Goal: Task Accomplishment & Management: Use online tool/utility

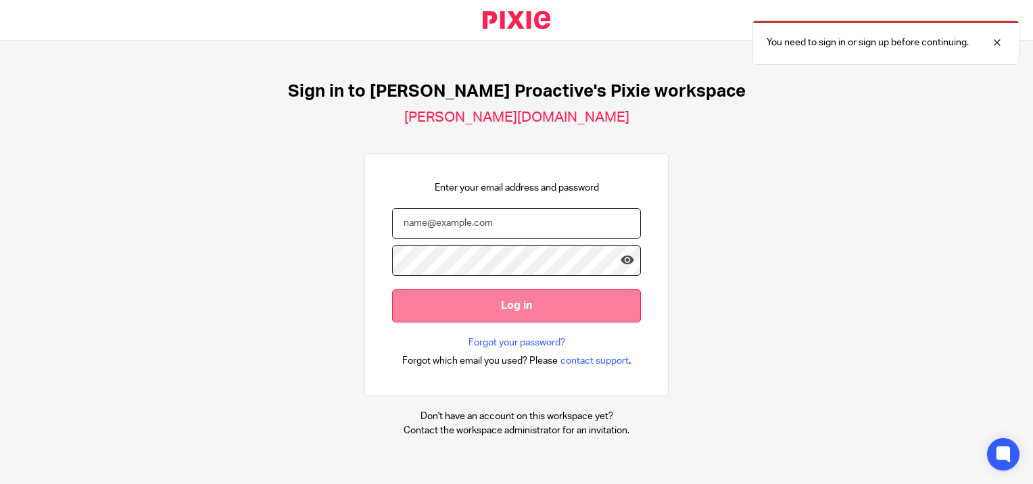
type input "[PERSON_NAME][EMAIL_ADDRESS][PERSON_NAME][DOMAIN_NAME]"
click at [503, 301] on input "Log in" at bounding box center [516, 305] width 249 height 33
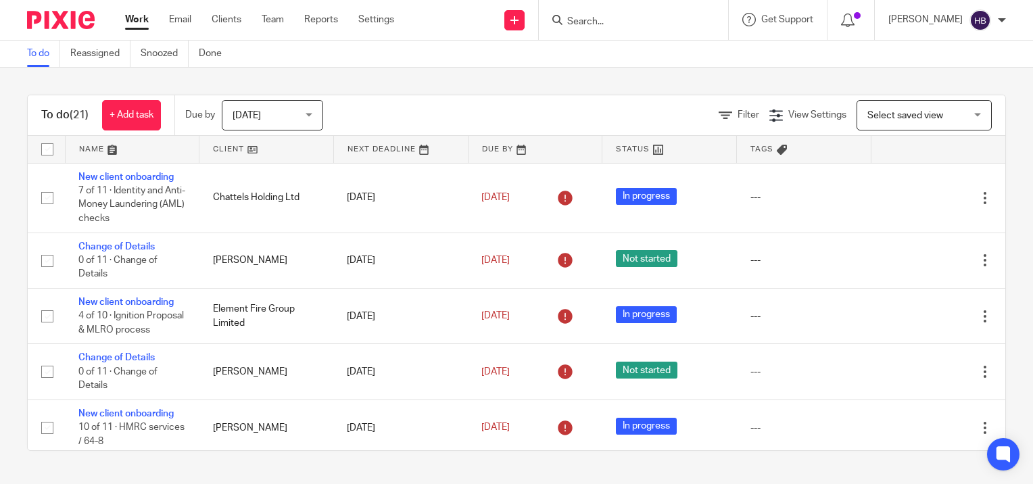
click at [606, 20] on input "Search" at bounding box center [627, 22] width 122 height 12
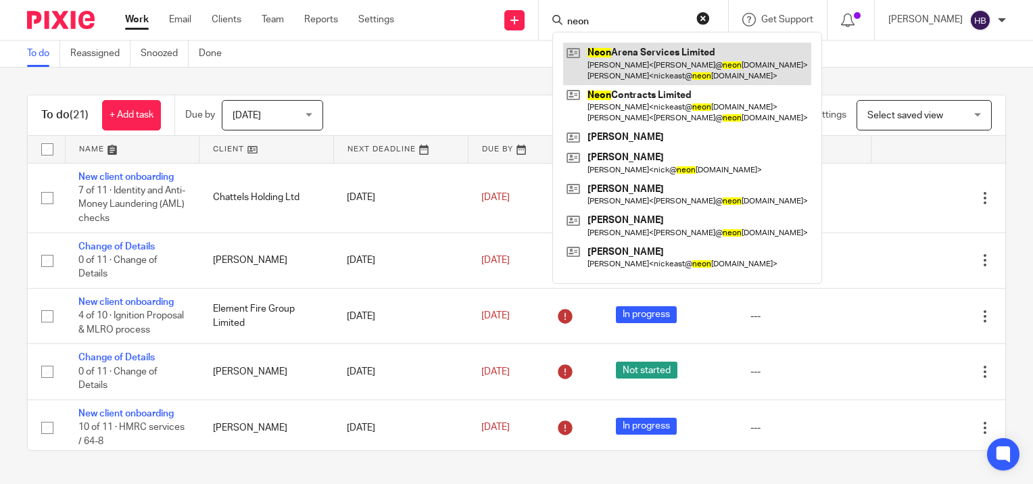
type input "neon"
click at [641, 63] on link at bounding box center [687, 64] width 248 height 42
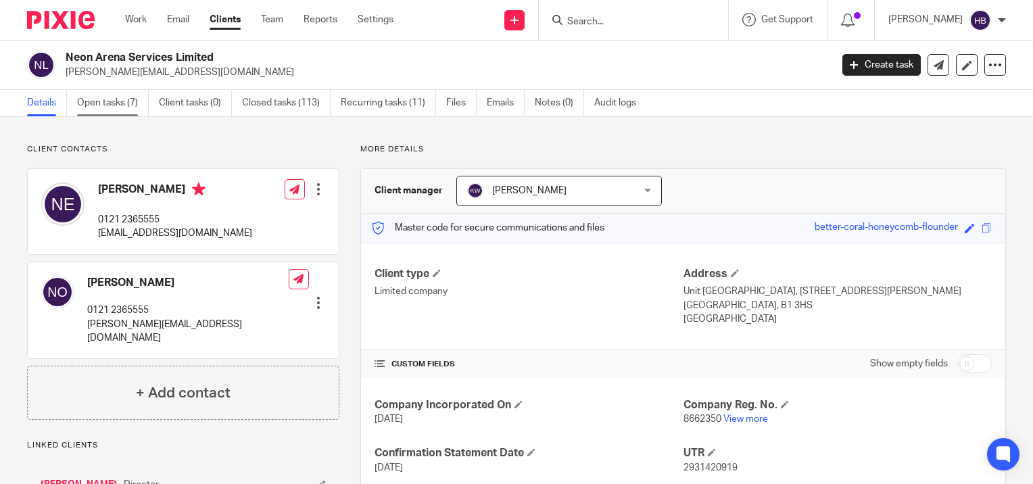
click at [107, 101] on link "Open tasks (7)" at bounding box center [113, 103] width 72 height 26
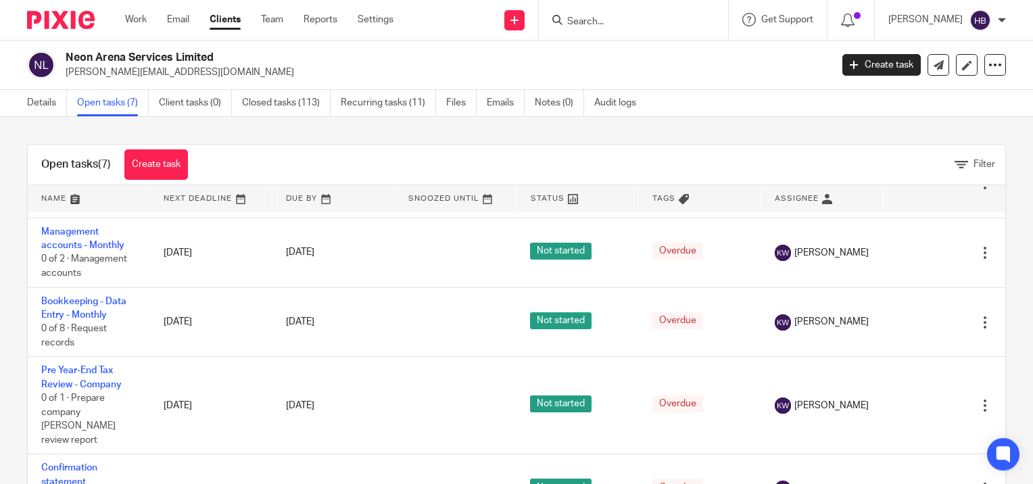
scroll to position [215, 0]
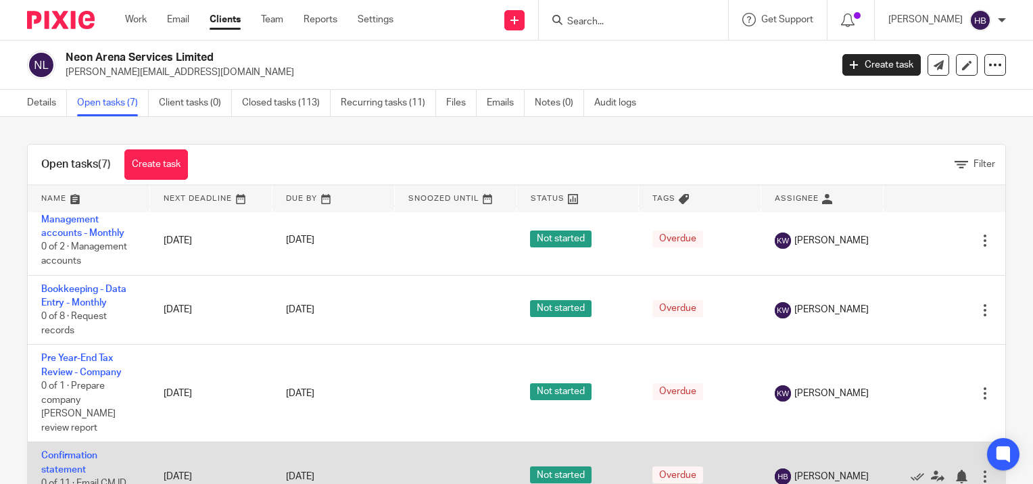
click at [72, 449] on td "Confirmation statement 0 of 11 · Email CM ID Report for review" at bounding box center [89, 476] width 122 height 69
click at [67, 451] on link "Confirmation statement" at bounding box center [69, 462] width 56 height 23
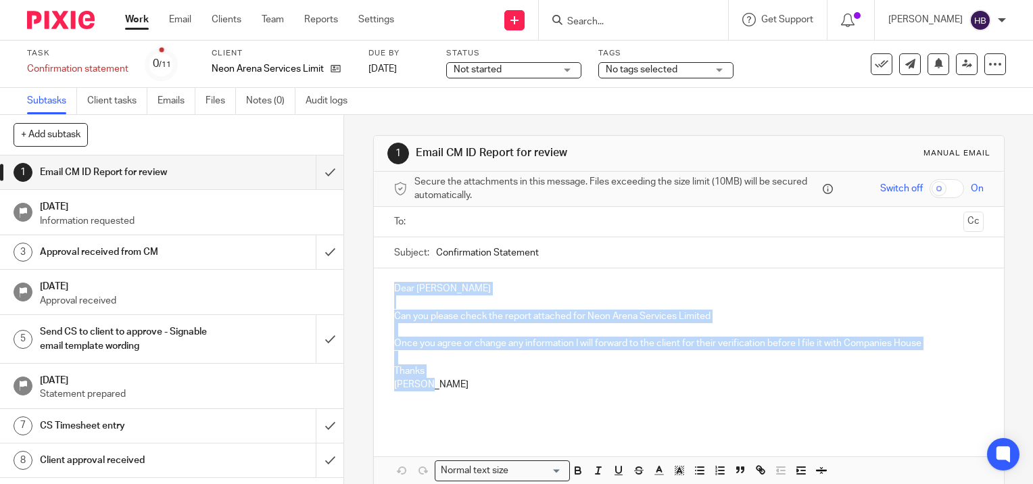
drag, startPoint x: 431, startPoint y: 384, endPoint x: 376, endPoint y: 283, distance: 115.6
click at [376, 277] on div "Dear Kira Woodiwiss Can you please check the report attached for Neon Arena Ser…" at bounding box center [689, 348] width 630 height 161
copy div "Dear Kira Woodiwiss Can you please check the report attached for Neon Arena Ser…"
click at [313, 172] on input "submit" at bounding box center [171, 172] width 343 height 34
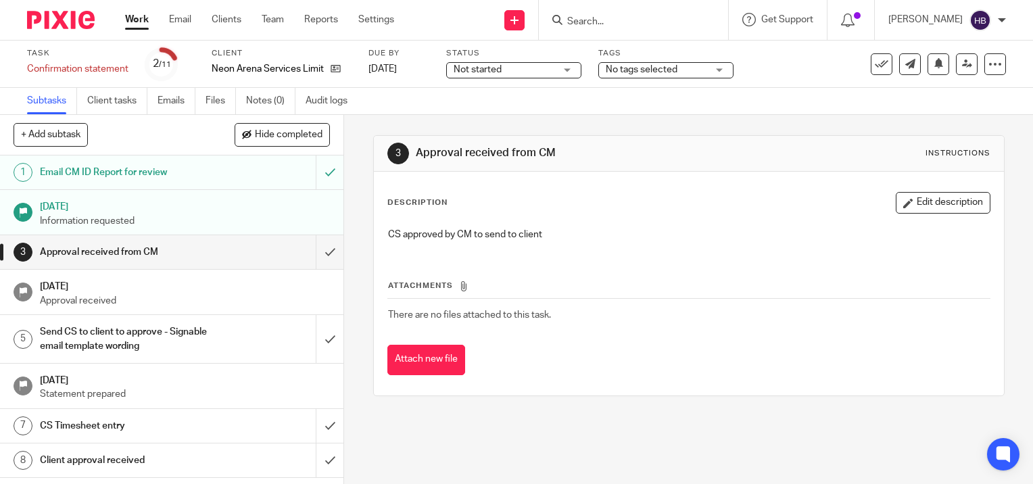
click at [614, 22] on input "Search" at bounding box center [627, 22] width 122 height 12
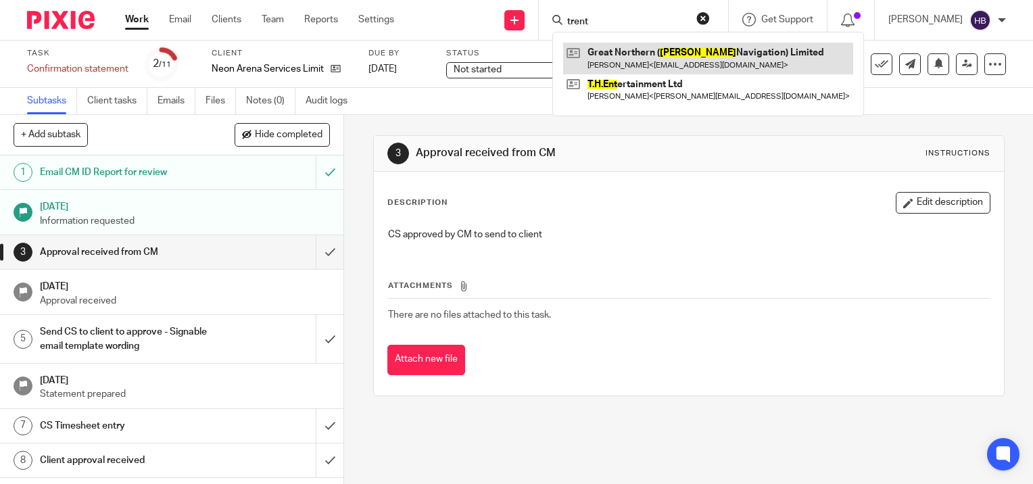
type input "trent"
click at [635, 58] on link at bounding box center [708, 58] width 290 height 31
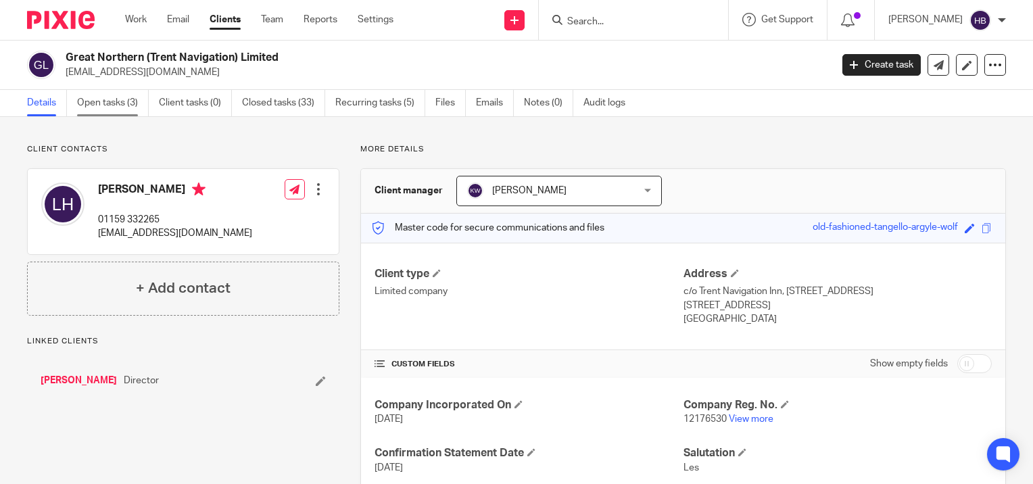
click at [116, 100] on link "Open tasks (3)" at bounding box center [113, 103] width 72 height 26
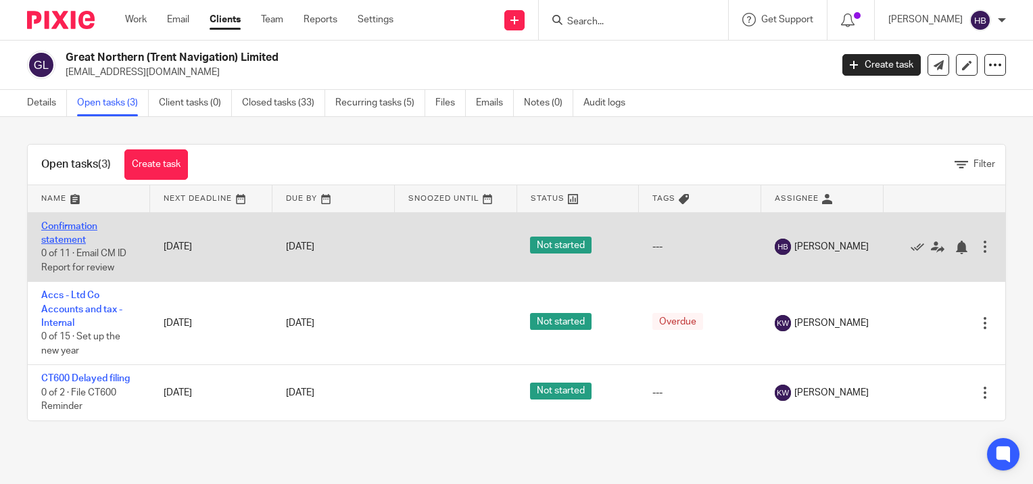
click at [54, 224] on link "Confirmation statement" at bounding box center [69, 233] width 56 height 23
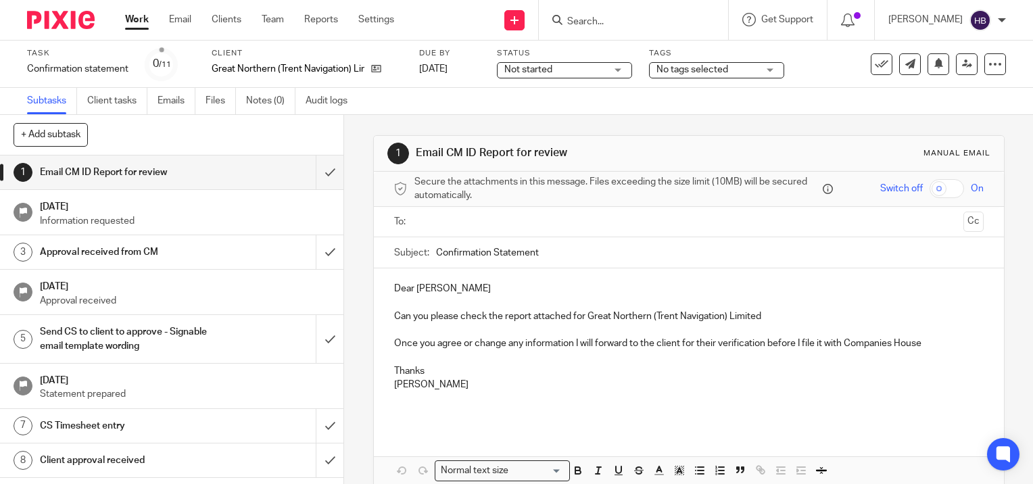
scroll to position [117, 0]
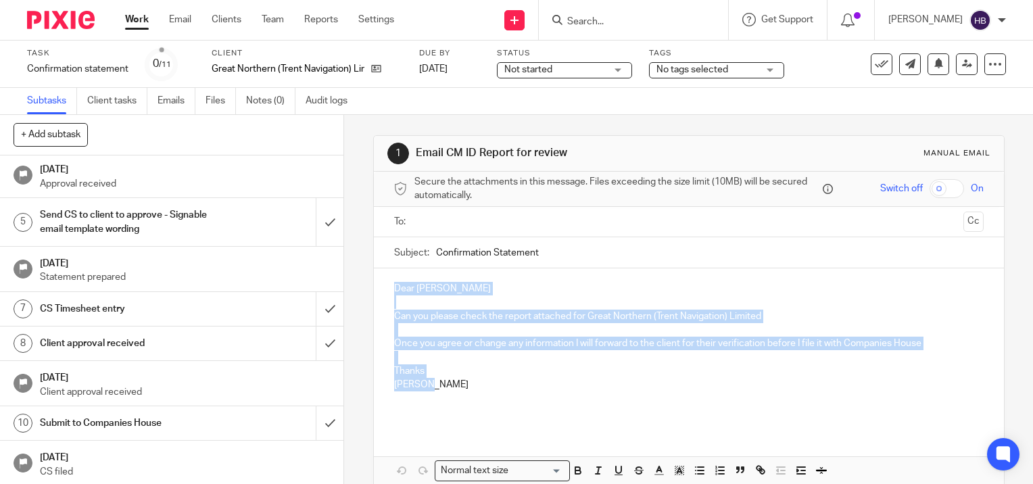
drag, startPoint x: 433, startPoint y: 384, endPoint x: 388, endPoint y: 294, distance: 100.7
click at [389, 289] on div "Dear [PERSON_NAME] Can you please check the report attached for Great Northern …" at bounding box center [689, 348] width 630 height 161
copy div "Dear [PERSON_NAME] Can you please check the report attached for Great Northern …"
click at [316, 222] on input "submit" at bounding box center [171, 222] width 343 height 48
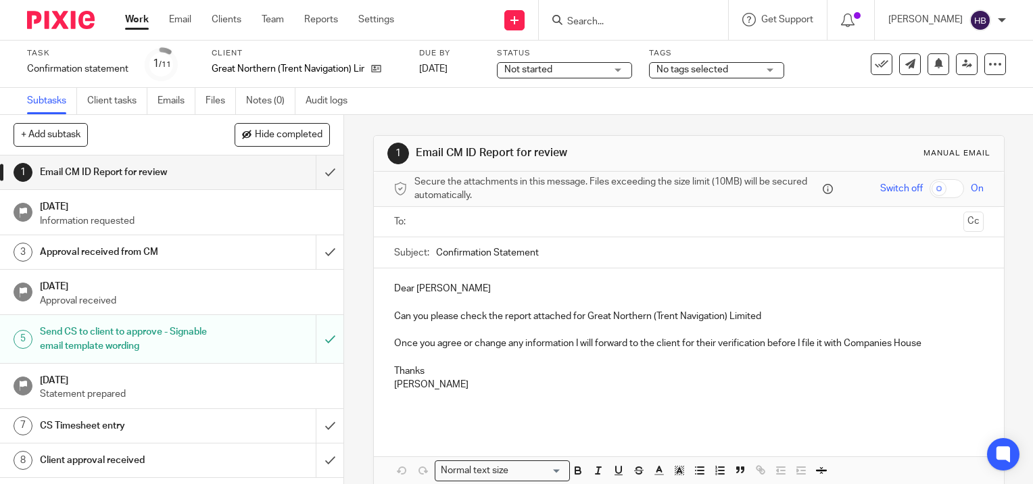
click at [585, 22] on input "Search" at bounding box center [627, 22] width 122 height 12
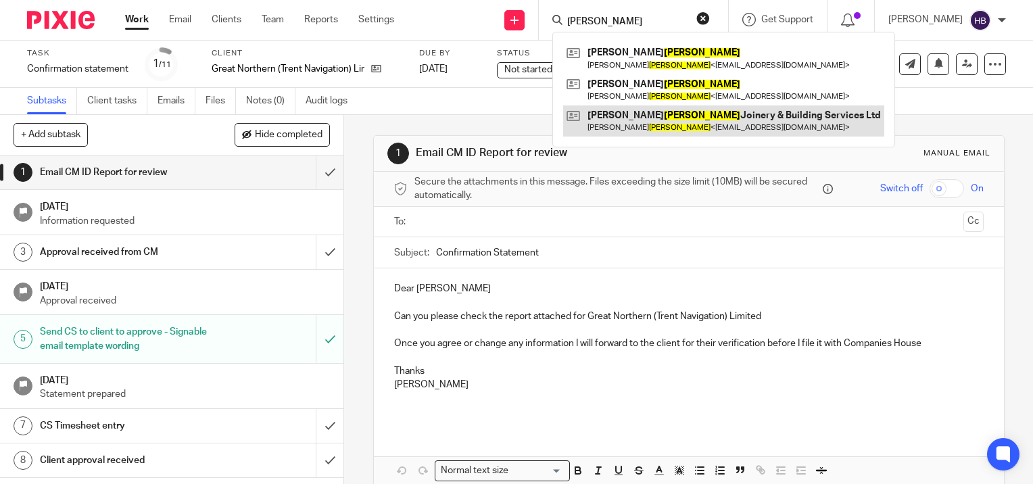
type input "hannigan"
click at [614, 113] on link at bounding box center [723, 120] width 321 height 31
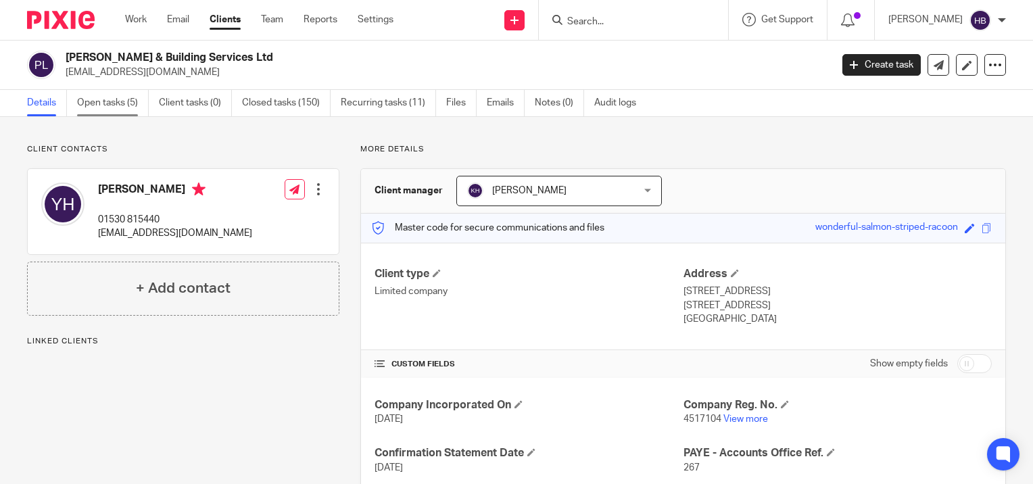
click at [96, 100] on link "Open tasks (5)" at bounding box center [113, 103] width 72 height 26
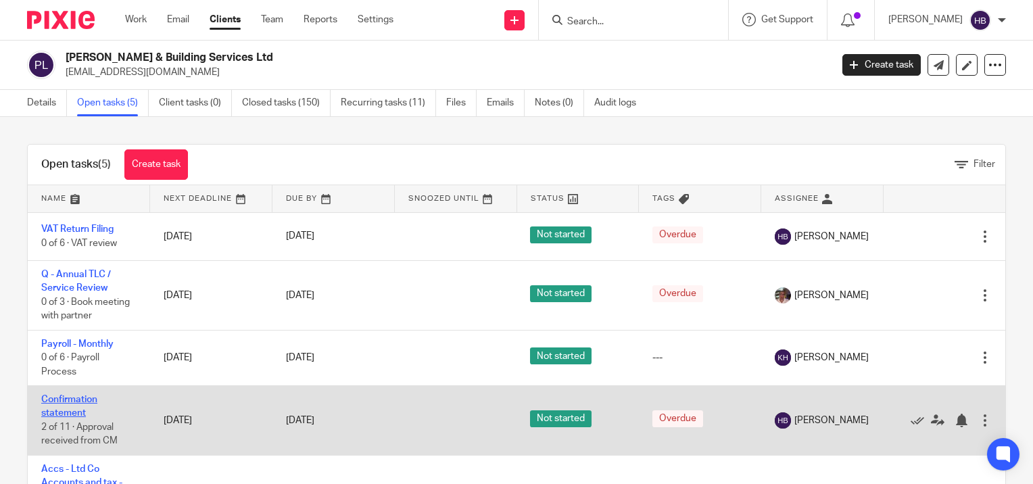
click at [87, 402] on link "Confirmation statement" at bounding box center [69, 406] width 56 height 23
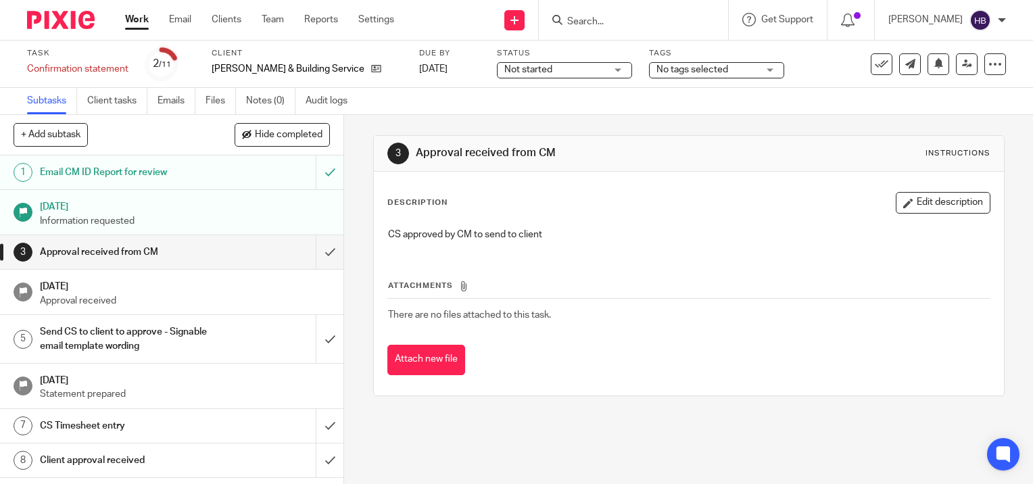
scroll to position [68, 0]
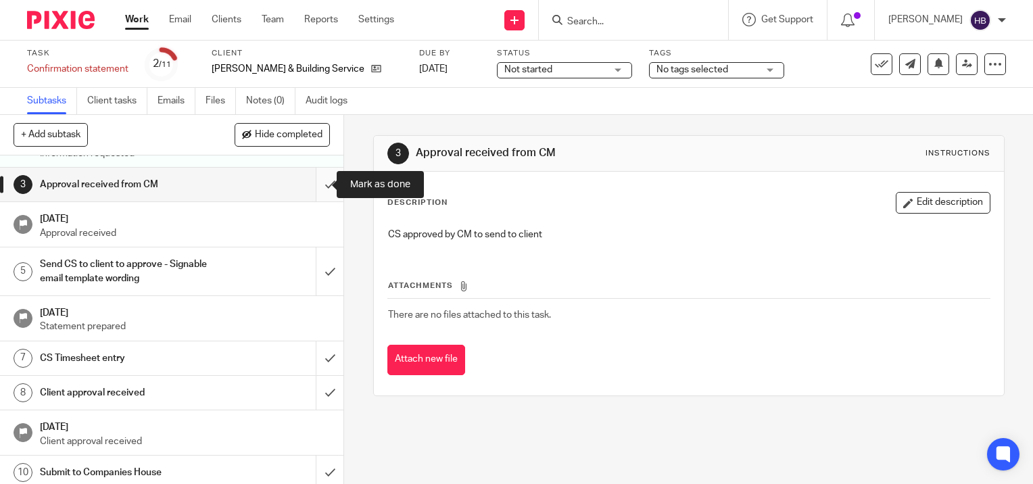
click at [314, 184] on input "submit" at bounding box center [171, 185] width 343 height 34
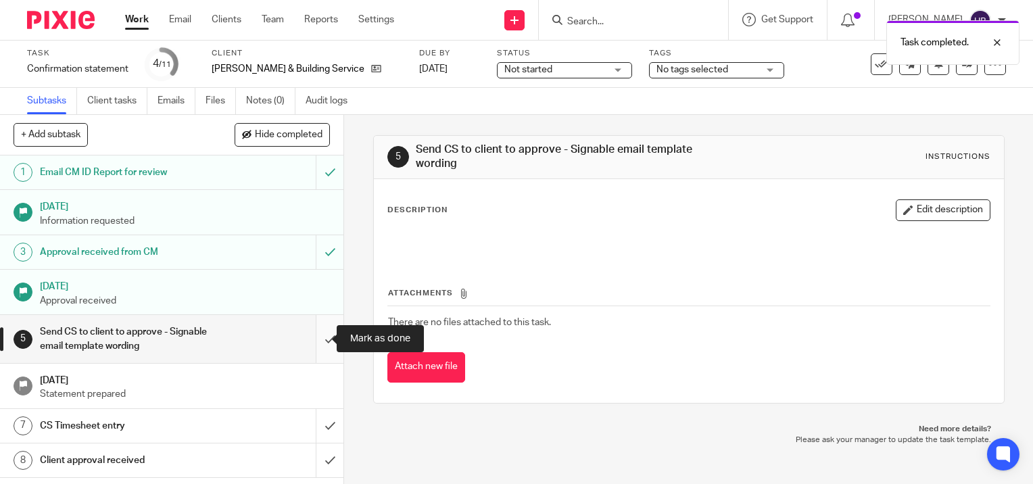
click at [318, 339] on input "submit" at bounding box center [171, 339] width 343 height 48
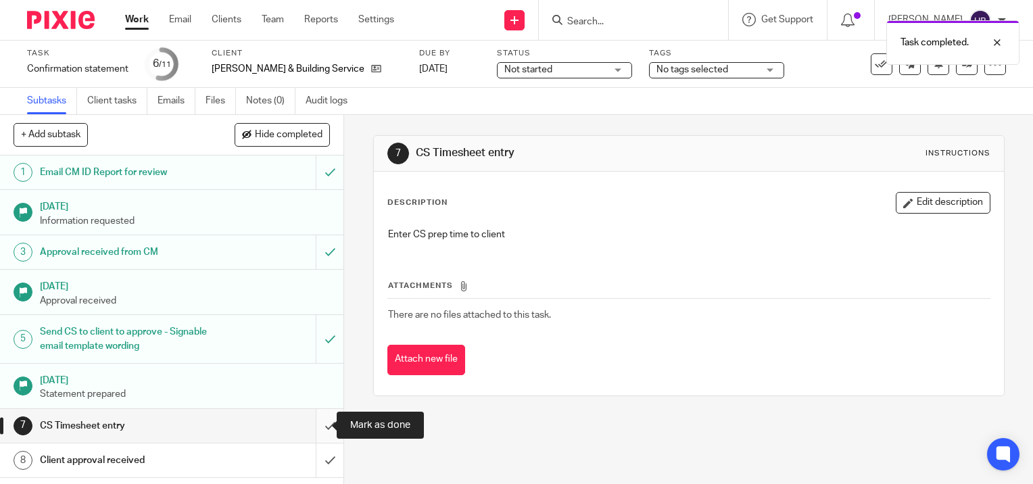
click at [317, 423] on input "submit" at bounding box center [171, 426] width 343 height 34
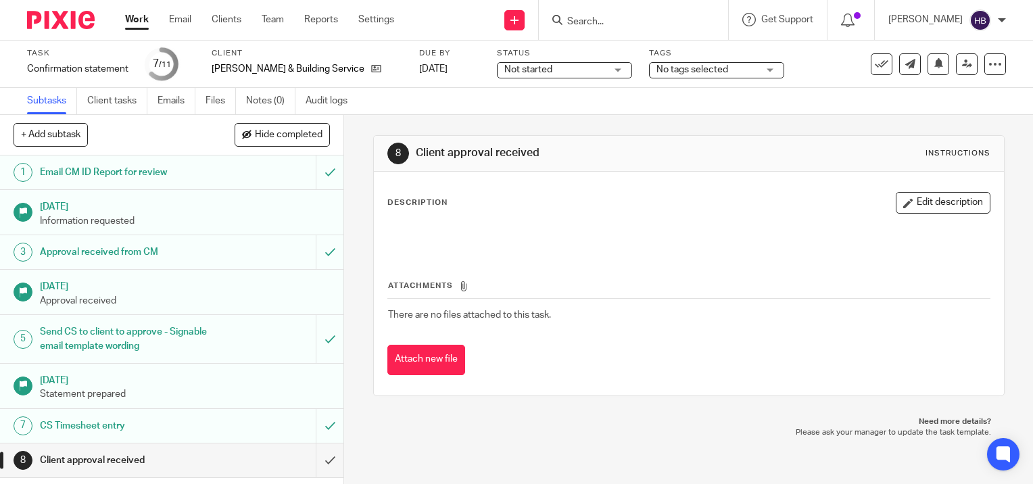
click at [590, 25] on input "Search" at bounding box center [627, 22] width 122 height 12
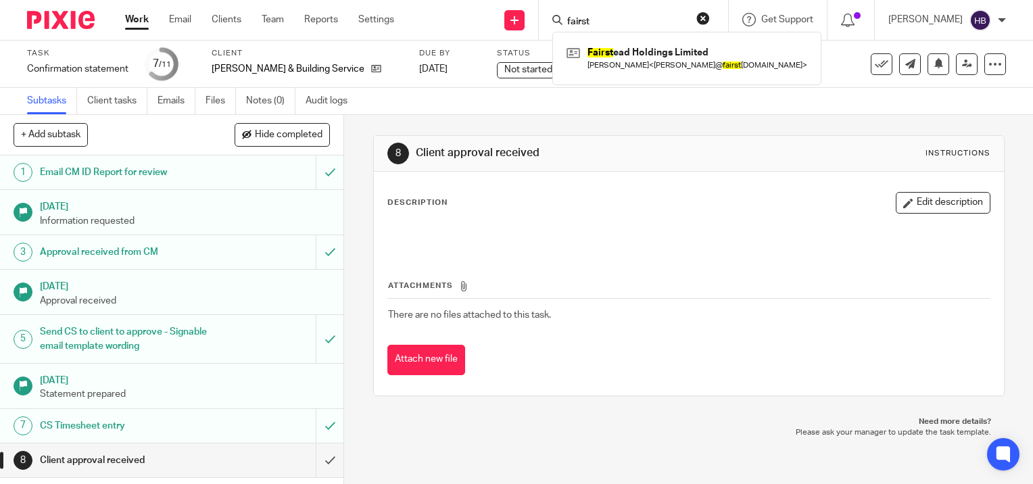
type input "fairst"
click at [132, 20] on link "Work" at bounding box center [137, 20] width 24 height 14
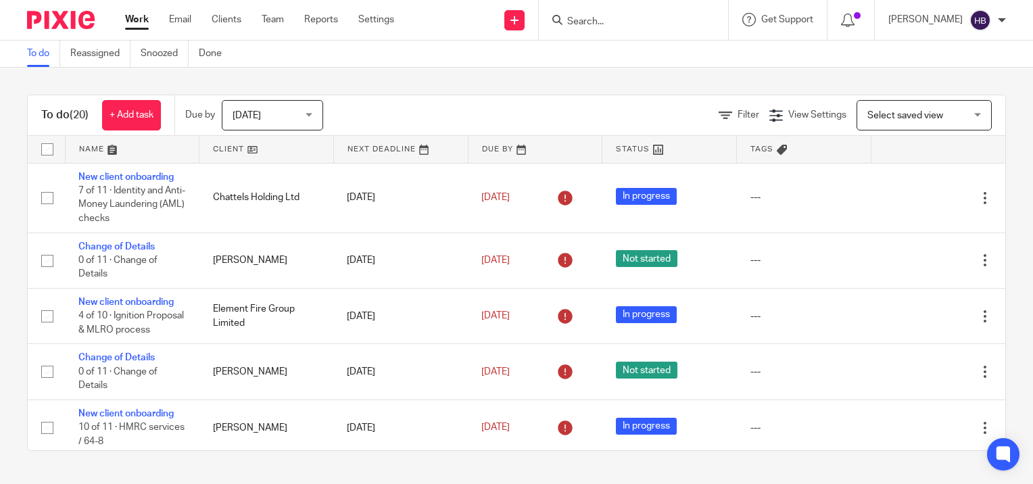
click at [89, 149] on link at bounding box center [133, 149] width 134 height 27
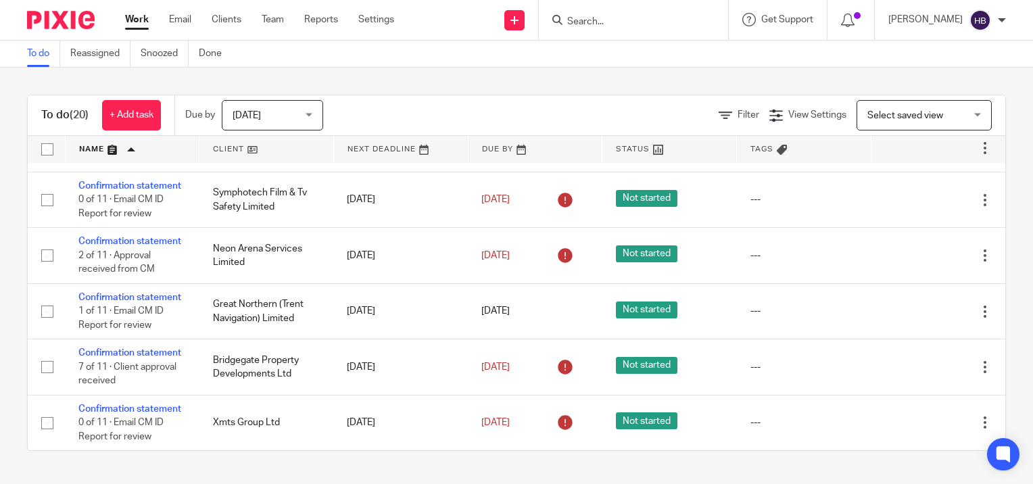
scroll to position [270, 0]
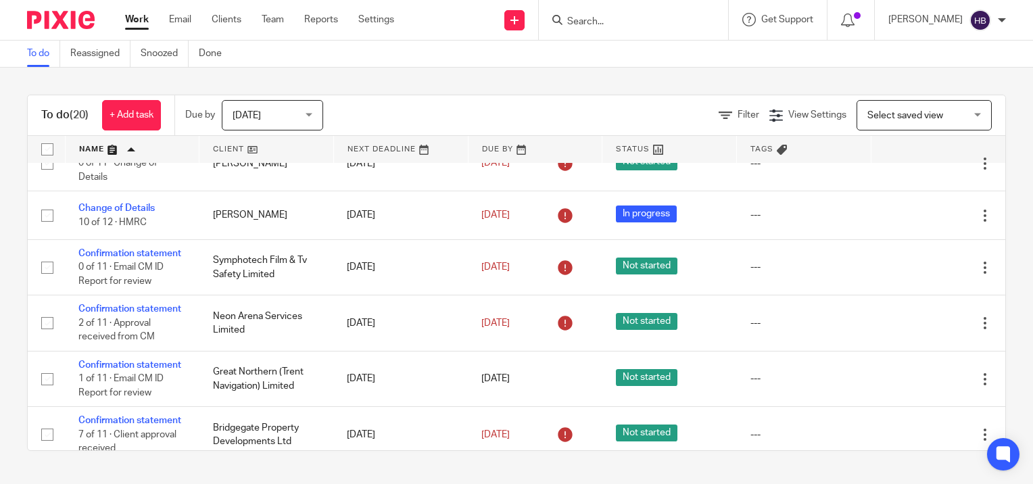
click at [610, 23] on input "Search" at bounding box center [627, 22] width 122 height 12
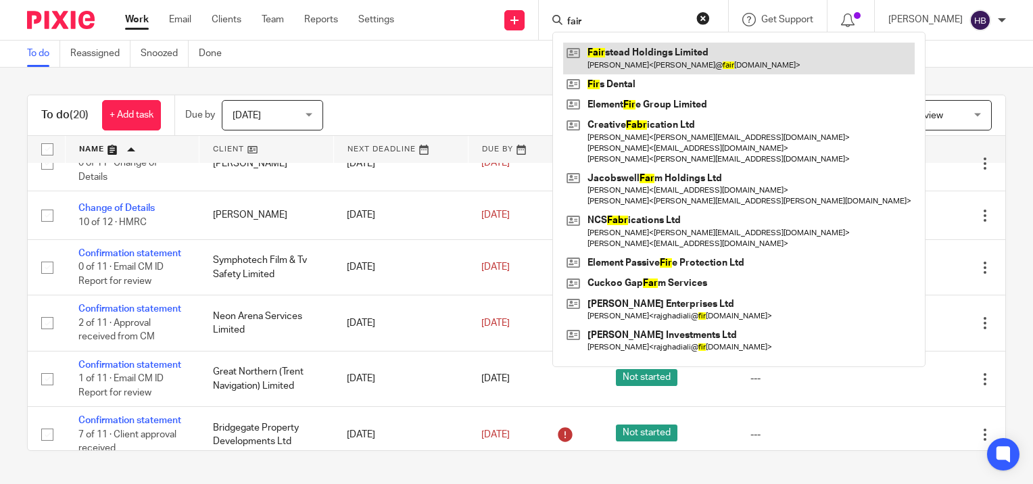
type input "fair"
click at [663, 55] on link at bounding box center [738, 58] width 351 height 31
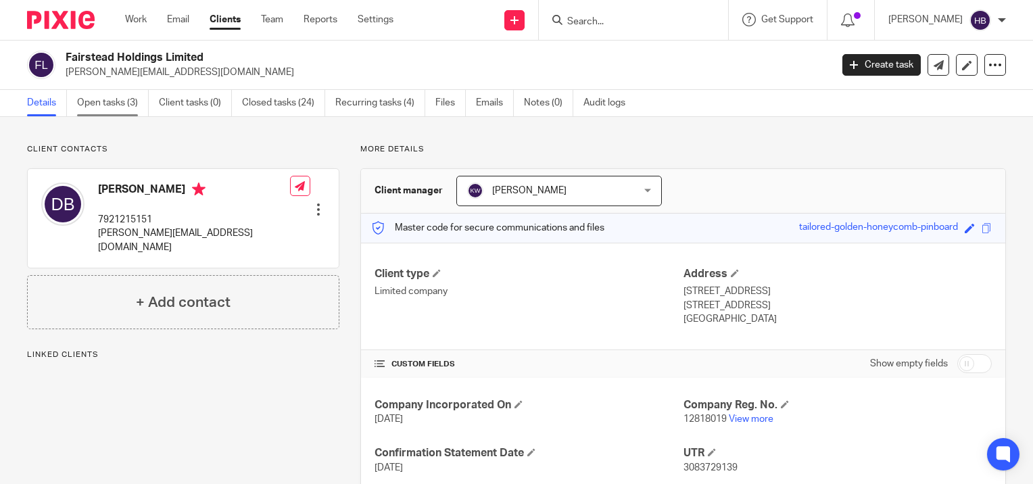
click at [112, 100] on link "Open tasks (3)" at bounding box center [113, 103] width 72 height 26
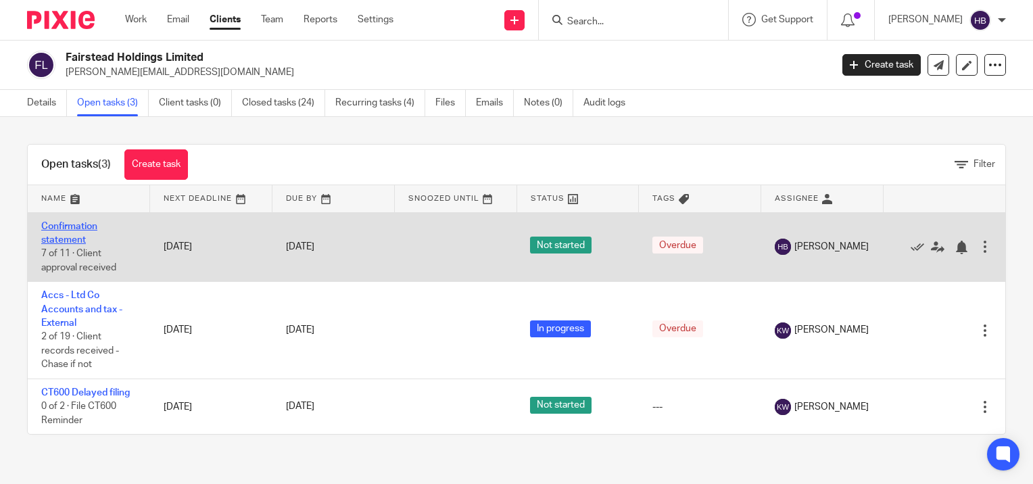
click at [78, 228] on link "Confirmation statement" at bounding box center [69, 233] width 56 height 23
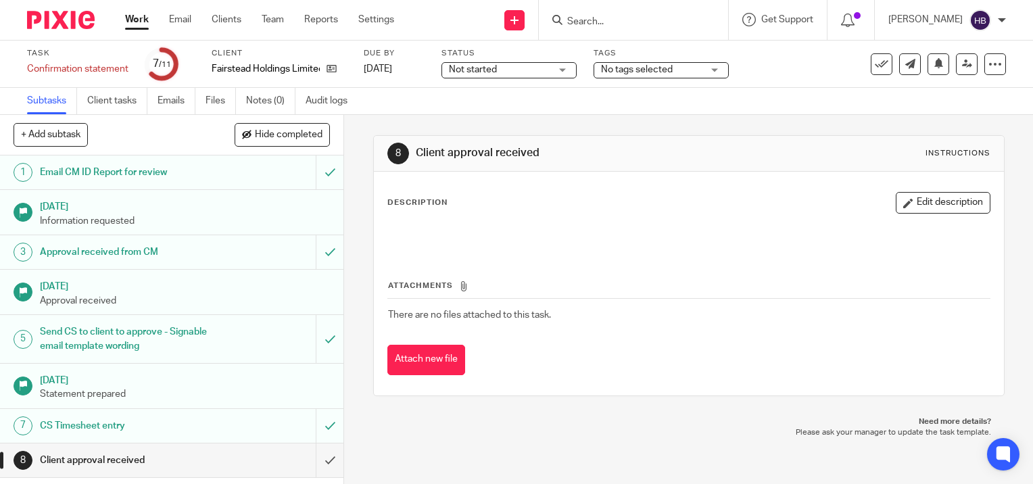
scroll to position [117, 0]
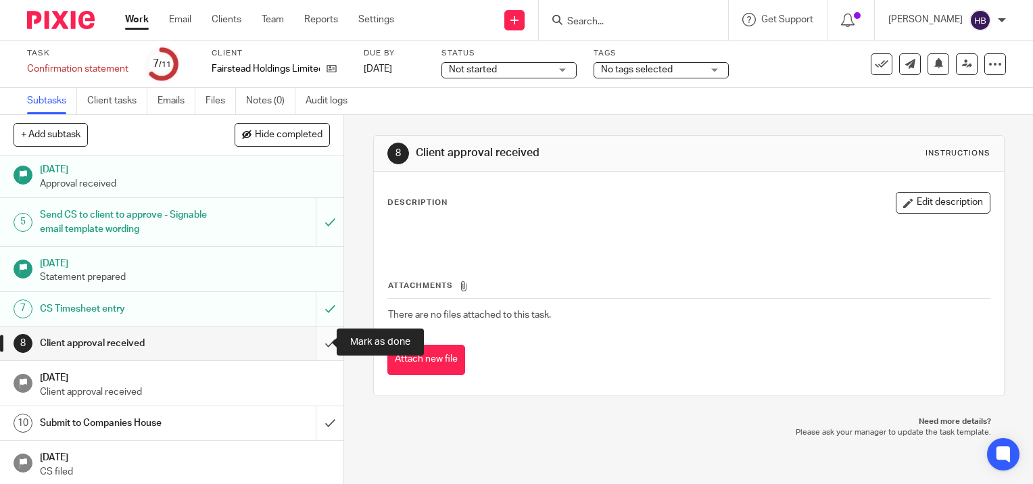
click at [318, 342] on input "submit" at bounding box center [171, 343] width 343 height 34
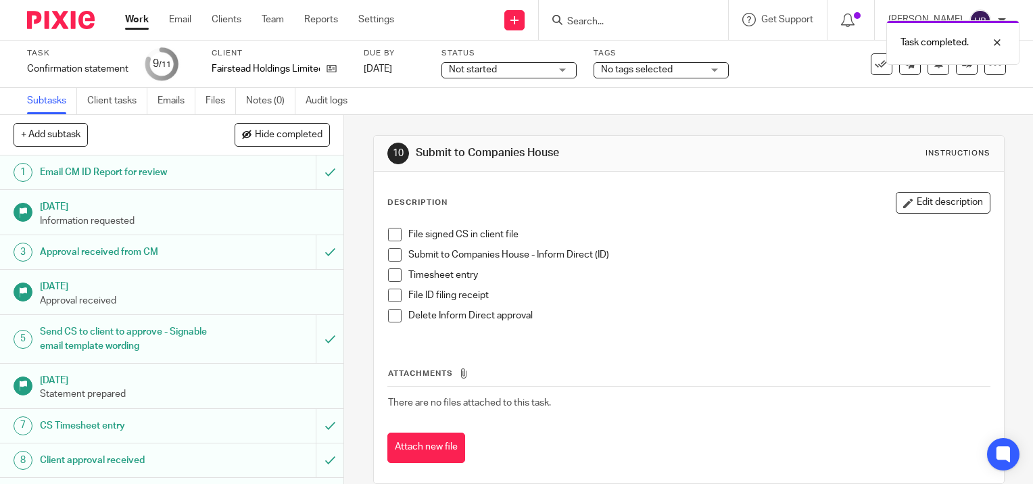
scroll to position [117, 0]
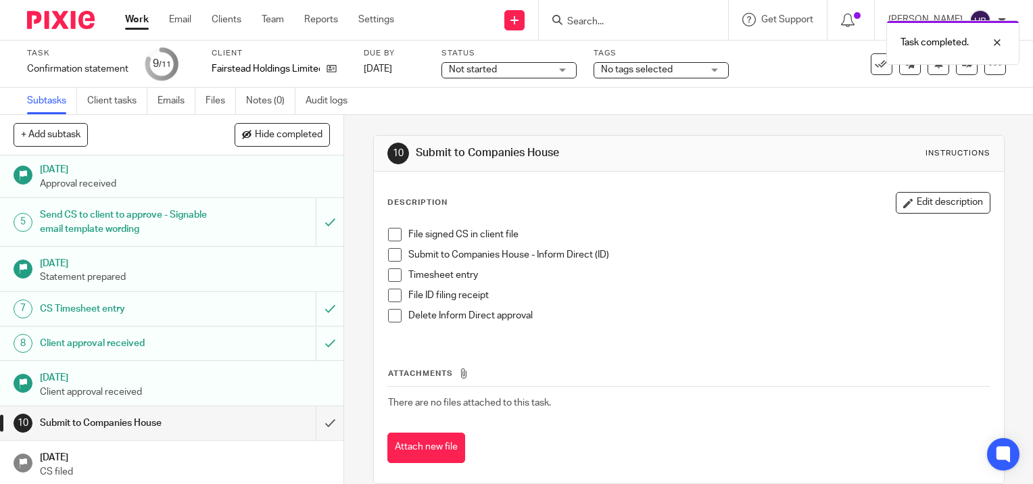
click at [388, 234] on span at bounding box center [395, 235] width 14 height 14
click at [392, 257] on span at bounding box center [395, 255] width 14 height 14
click at [390, 270] on span at bounding box center [395, 275] width 14 height 14
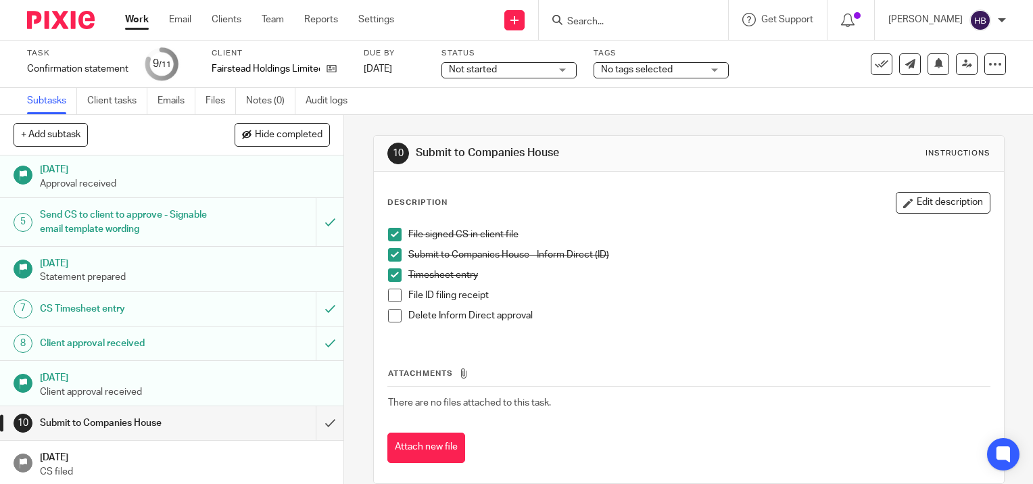
click at [602, 19] on input "Search" at bounding box center [627, 22] width 122 height 12
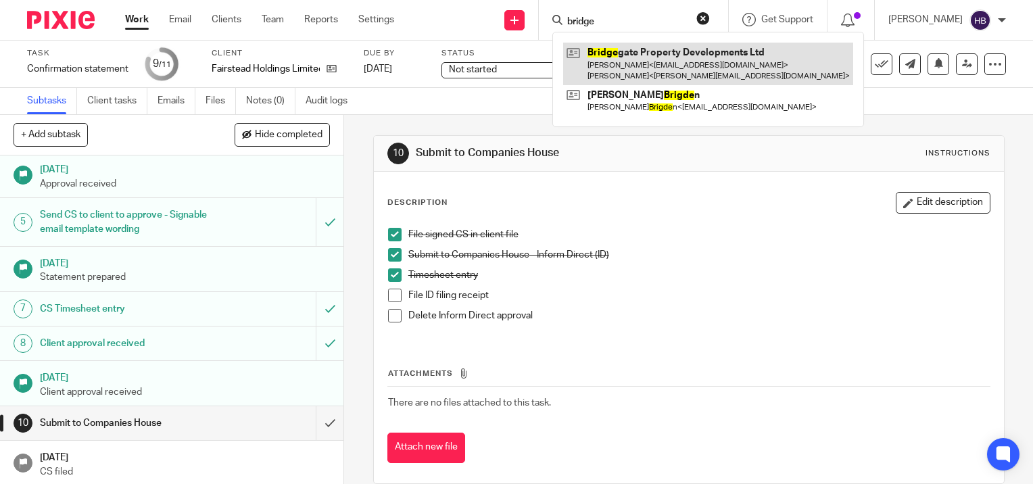
type input "bridge"
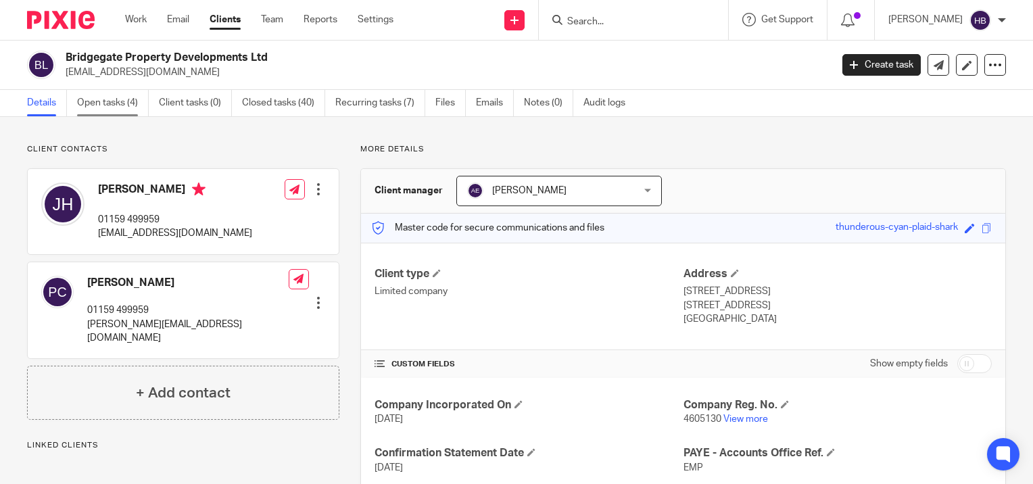
click at [114, 103] on link "Open tasks (4)" at bounding box center [113, 103] width 72 height 26
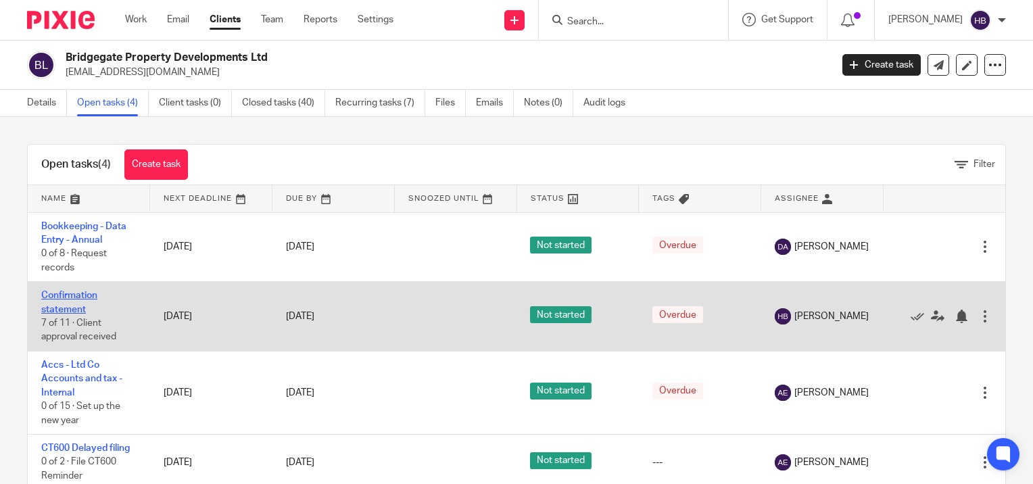
click at [68, 297] on link "Confirmation statement" at bounding box center [69, 302] width 56 height 23
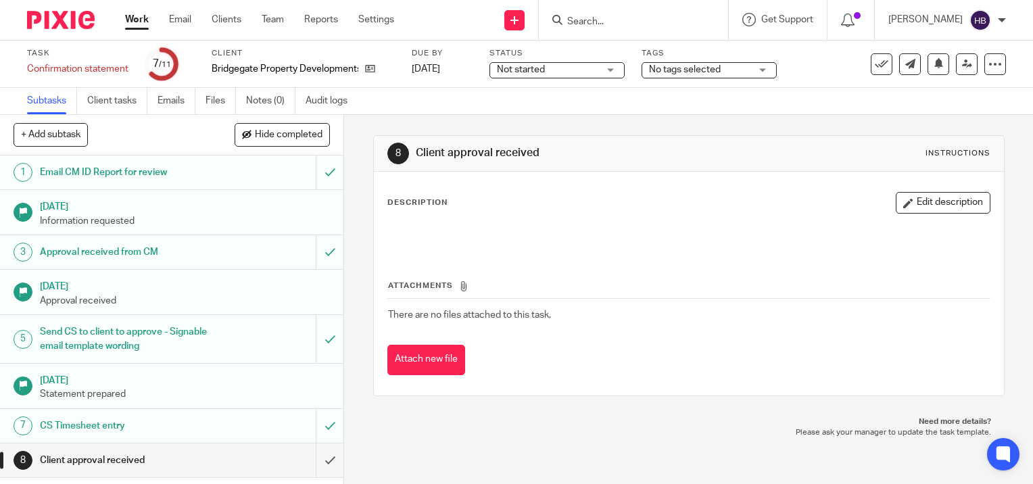
scroll to position [117, 0]
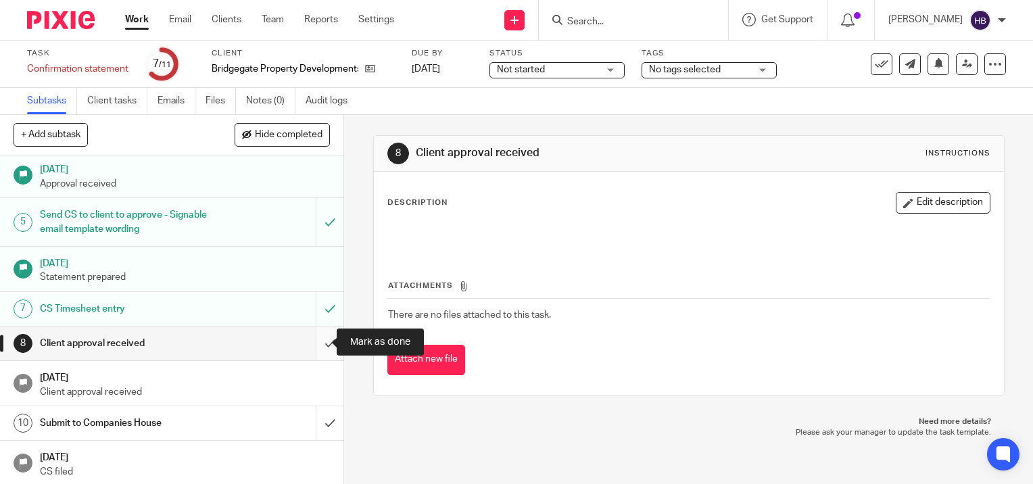
click at [318, 343] on input "submit" at bounding box center [171, 343] width 343 height 34
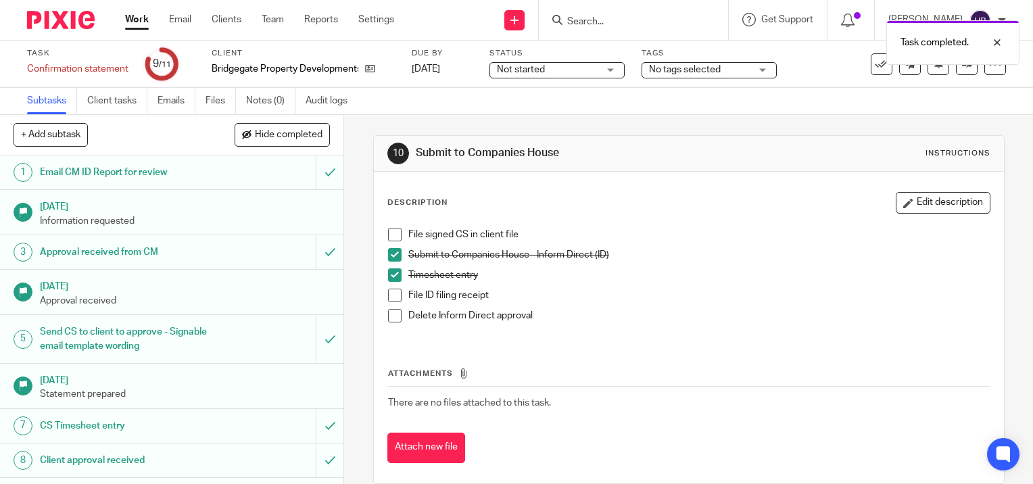
scroll to position [117, 0]
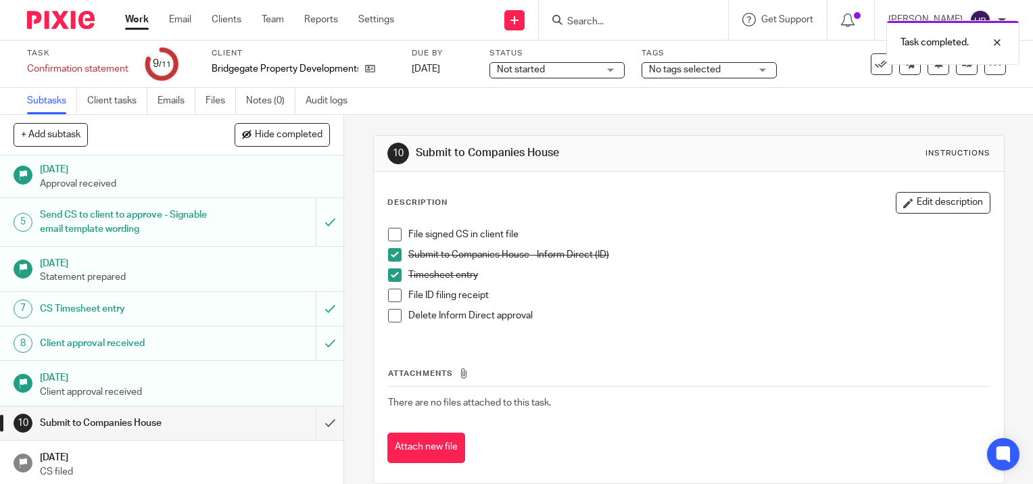
click at [395, 235] on span at bounding box center [395, 235] width 14 height 14
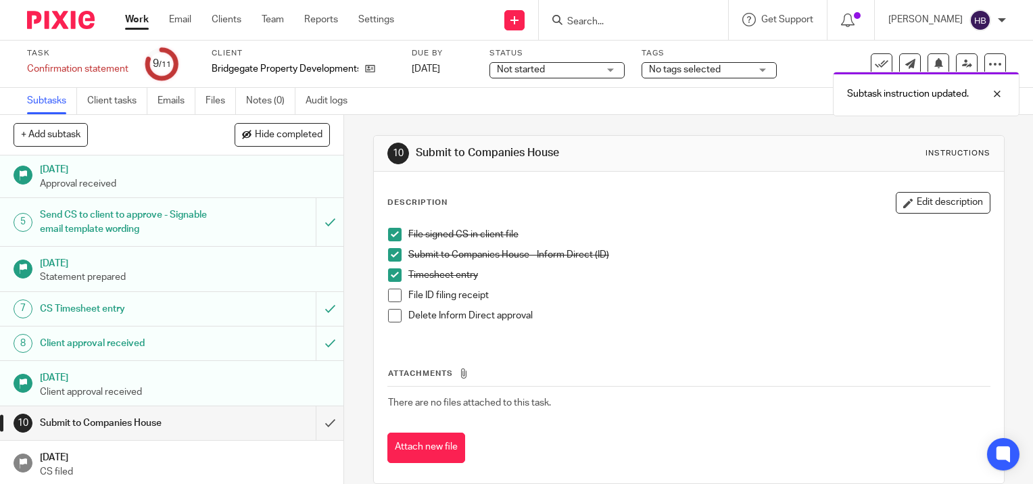
click at [390, 298] on span at bounding box center [395, 296] width 14 height 14
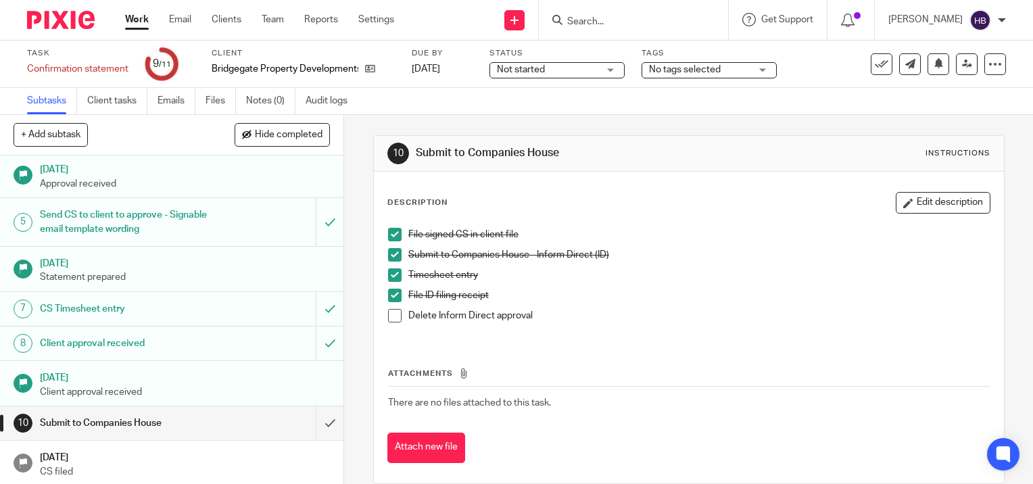
click at [392, 315] on span at bounding box center [395, 316] width 14 height 14
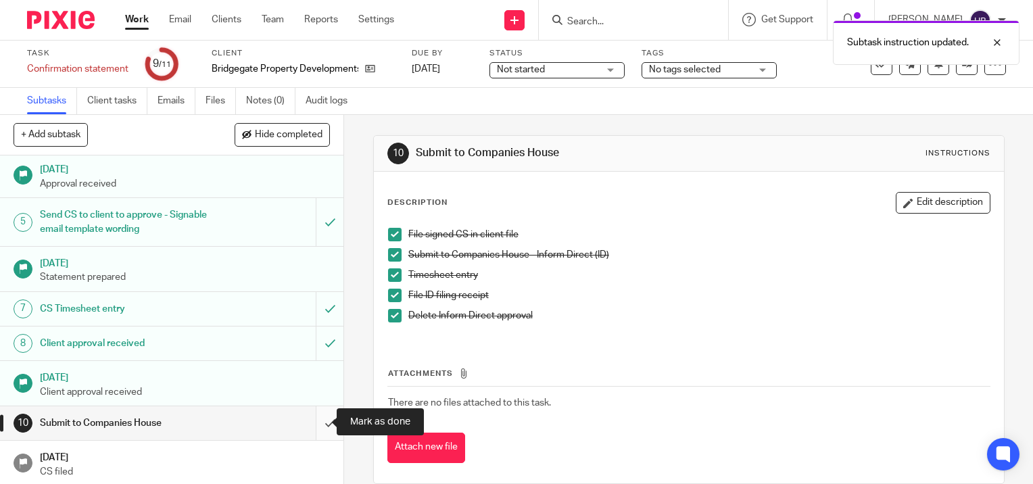
click at [316, 422] on input "submit" at bounding box center [171, 423] width 343 height 34
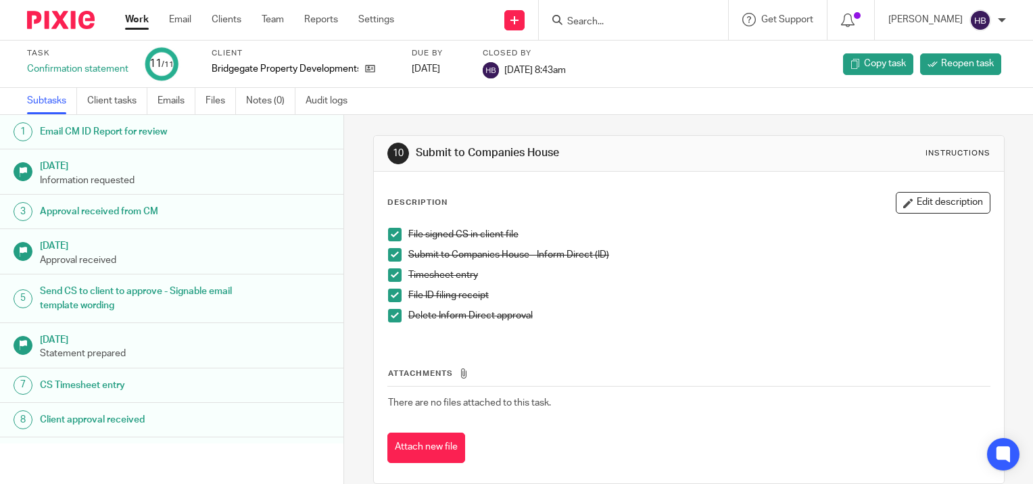
click at [600, 23] on input "Search" at bounding box center [627, 22] width 122 height 12
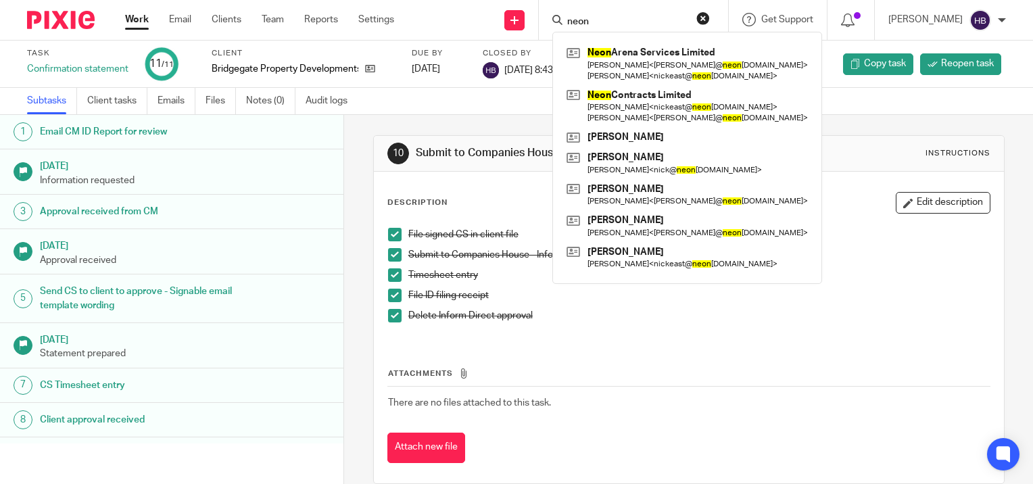
type input "neon"
click button "submit" at bounding box center [0, 0] width 0 height 0
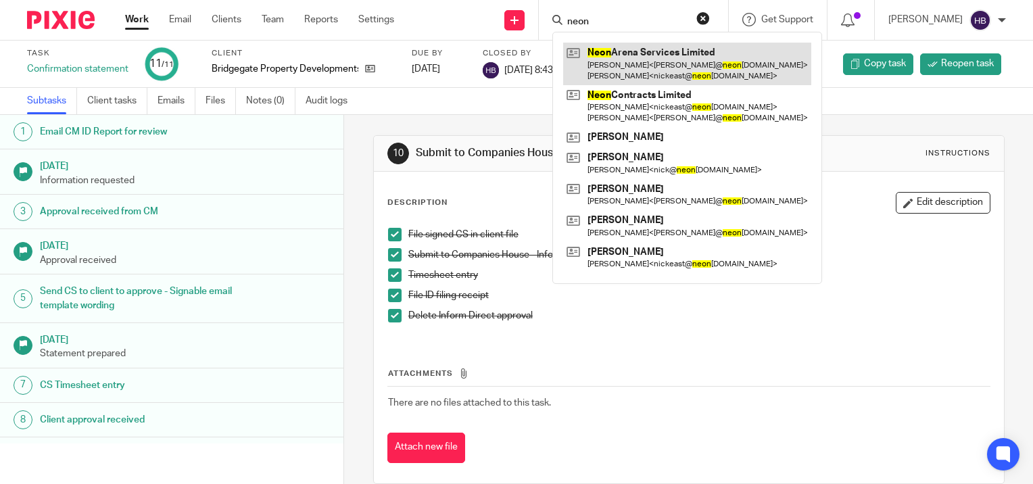
click at [660, 59] on link at bounding box center [687, 64] width 248 height 42
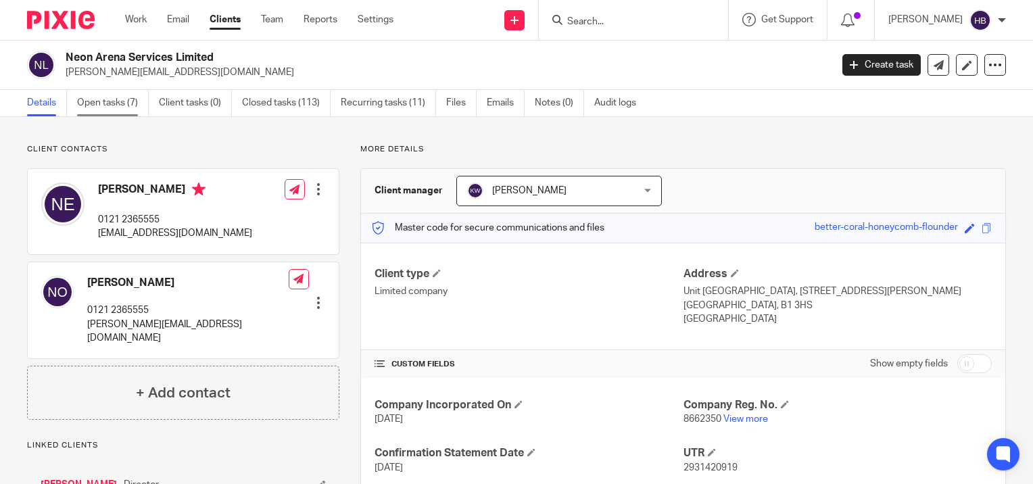
click at [107, 103] on link "Open tasks (7)" at bounding box center [113, 103] width 72 height 26
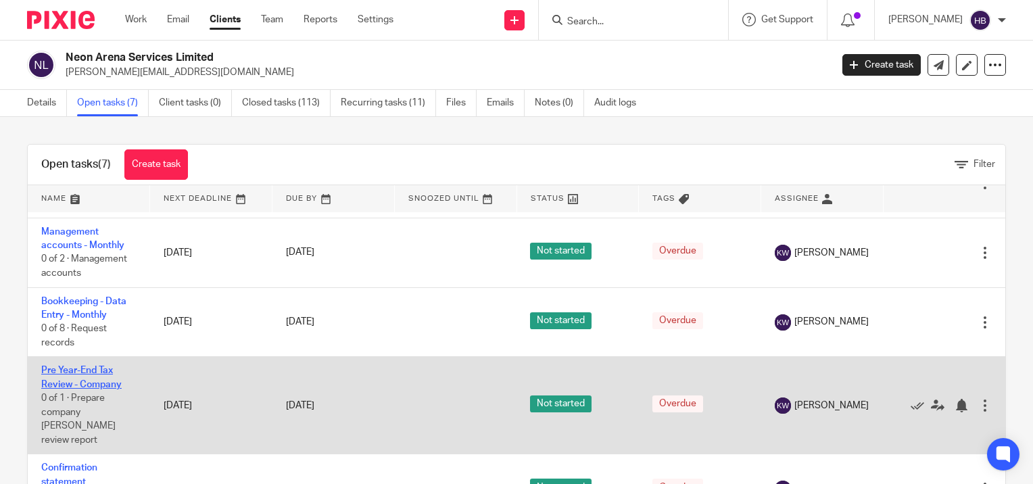
scroll to position [215, 0]
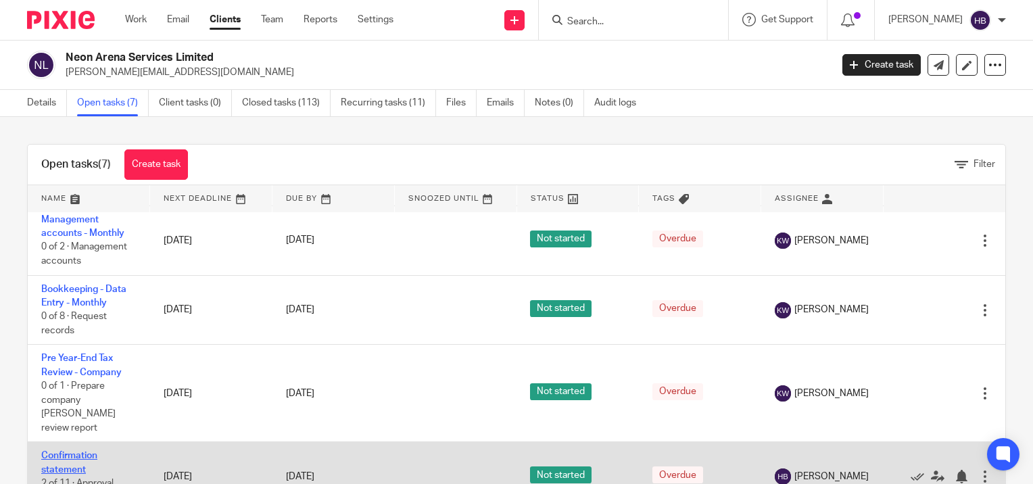
click at [81, 451] on link "Confirmation statement" at bounding box center [69, 462] width 56 height 23
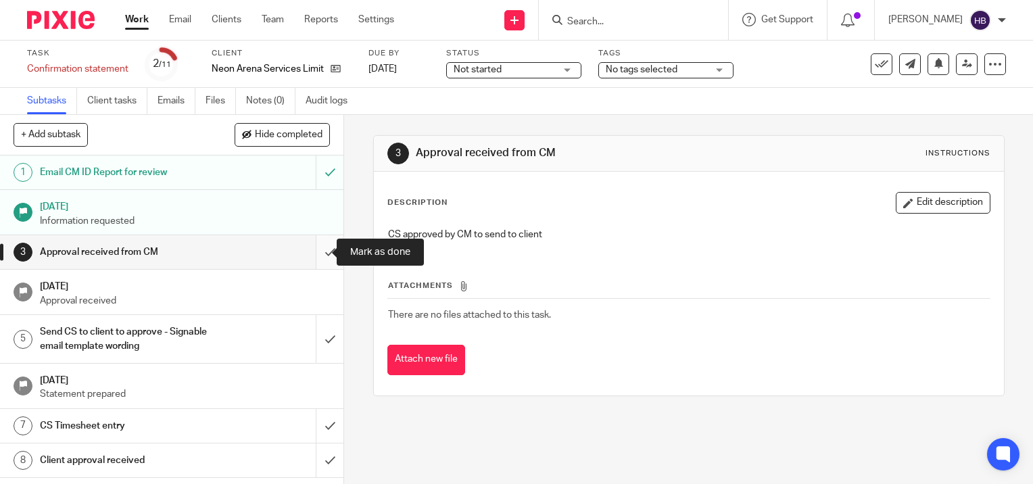
click at [316, 251] on input "submit" at bounding box center [171, 252] width 343 height 34
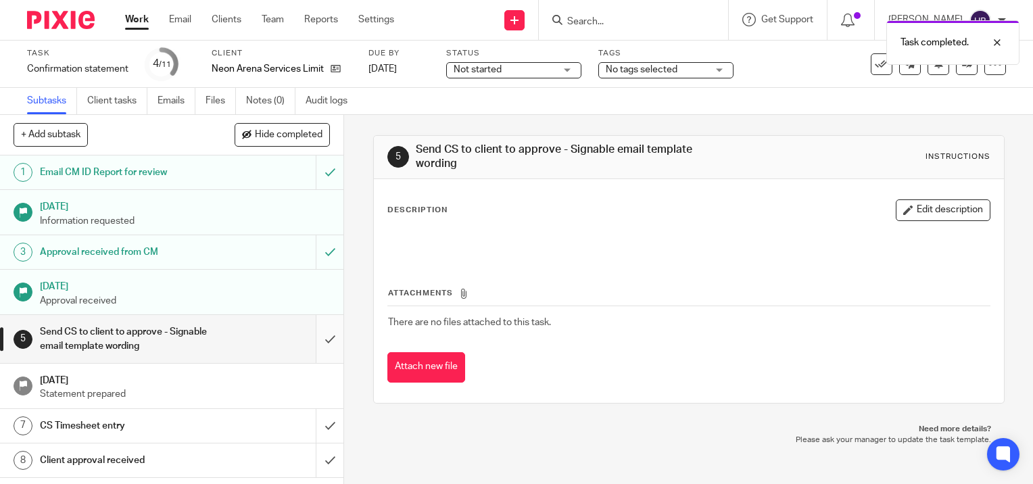
click at [316, 337] on input "submit" at bounding box center [171, 339] width 343 height 48
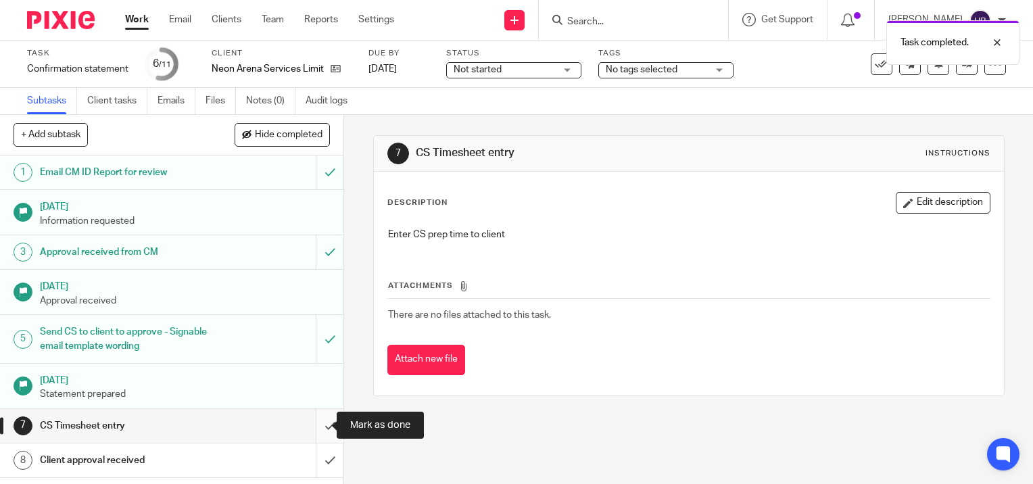
click at [316, 425] on input "submit" at bounding box center [171, 426] width 343 height 34
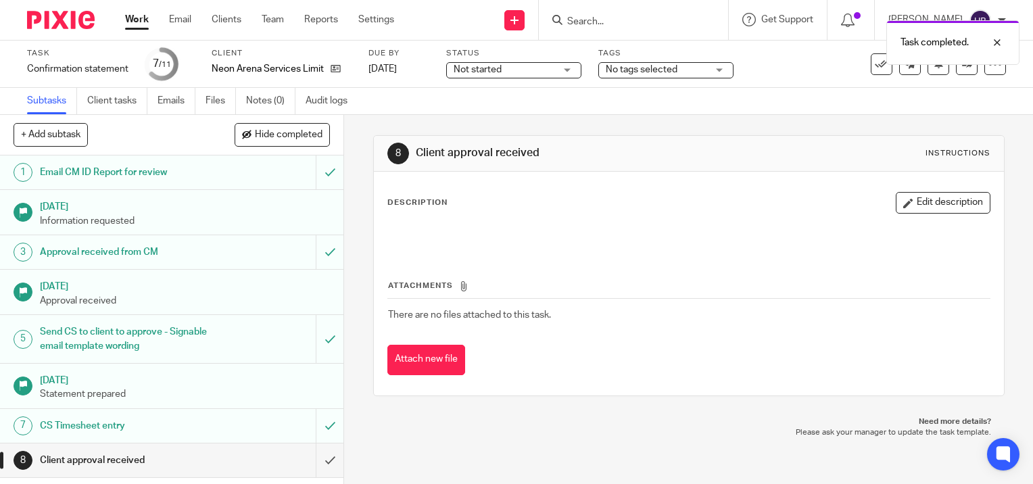
scroll to position [117, 0]
